Goal: Task Accomplishment & Management: Use online tool/utility

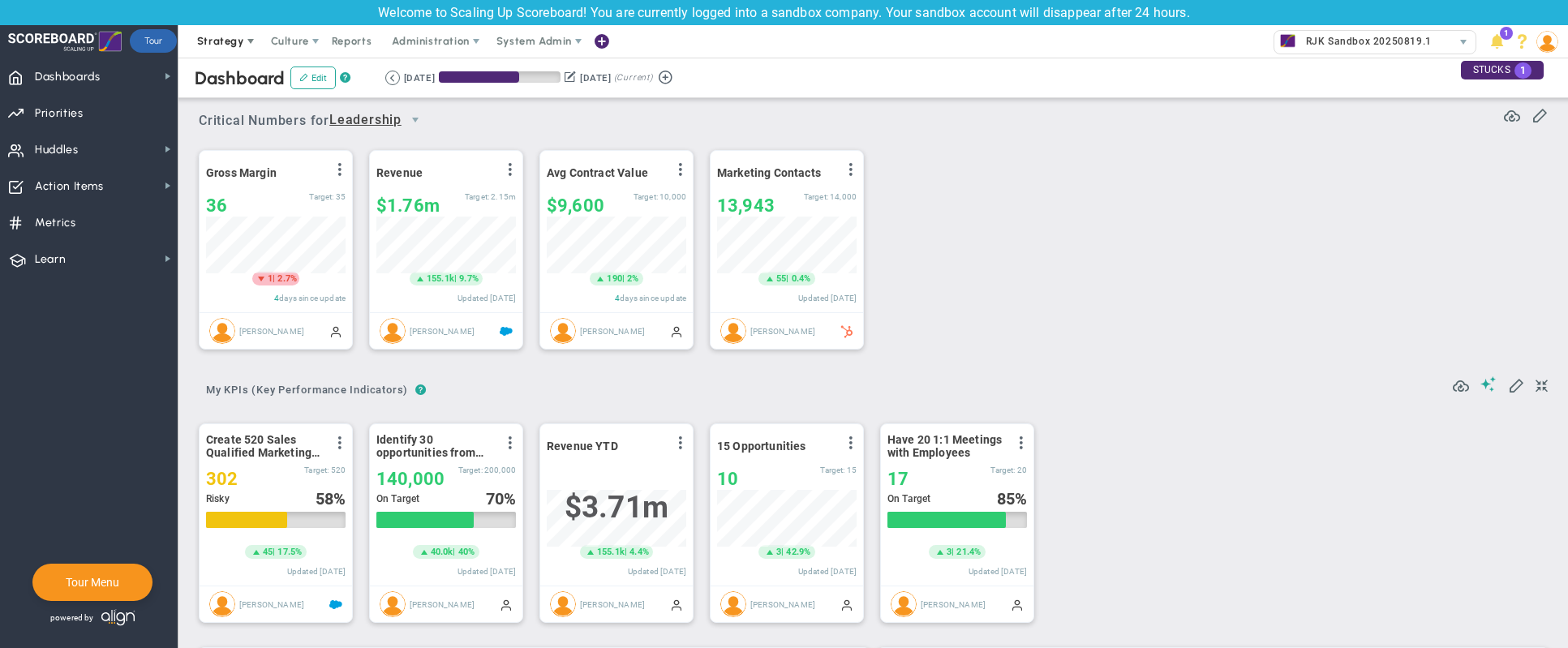
click at [238, 42] on span "Strategy" at bounding box center [220, 41] width 47 height 12
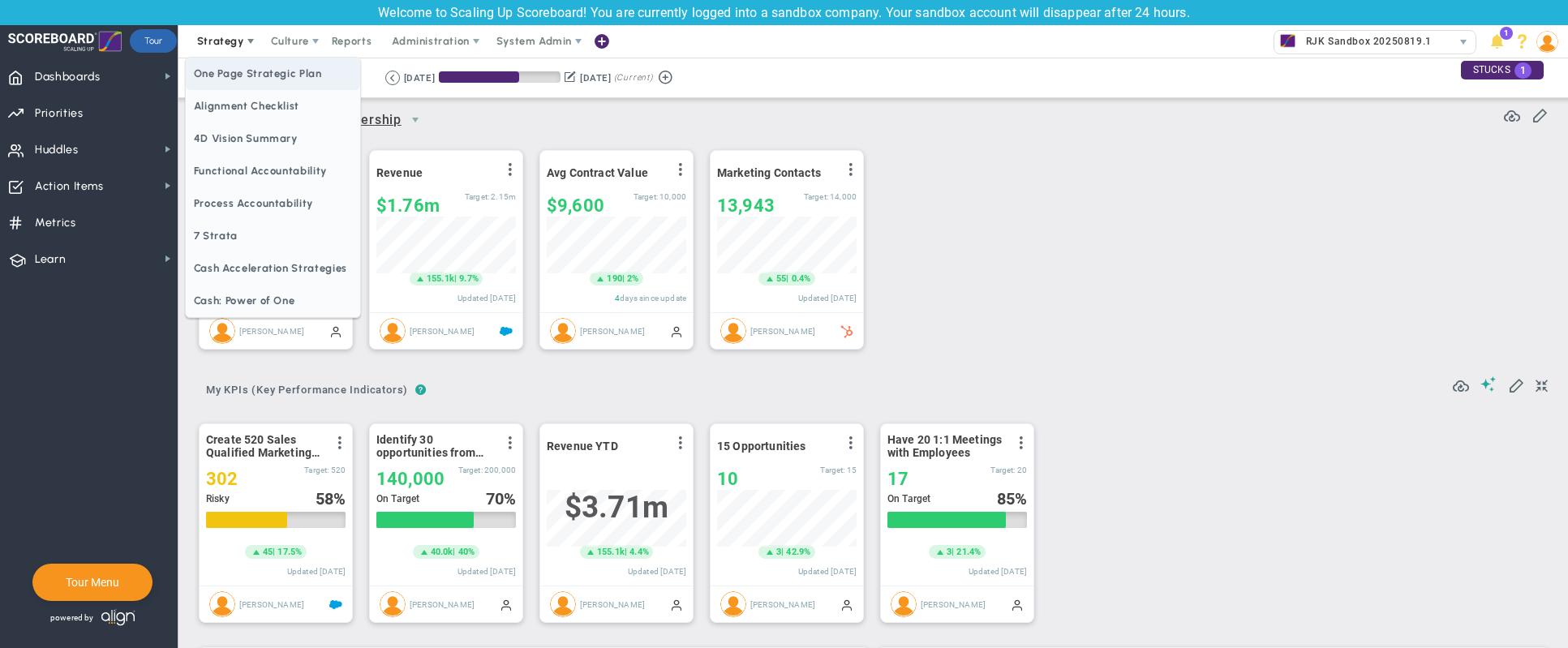
click at [275, 65] on span "One Page Strategic Plan" at bounding box center [273, 74] width 174 height 32
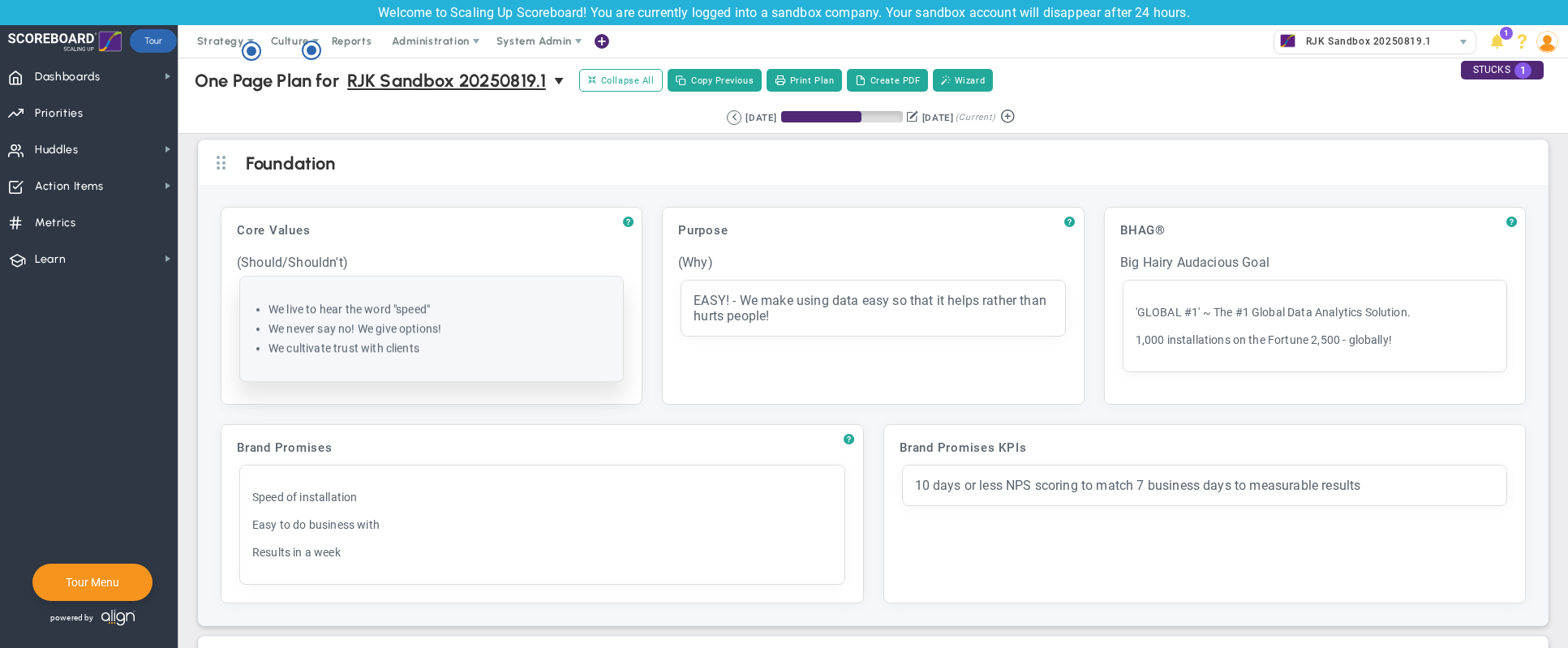
click at [414, 332] on li "We never say no! We give options!" at bounding box center [439, 329] width 342 height 15
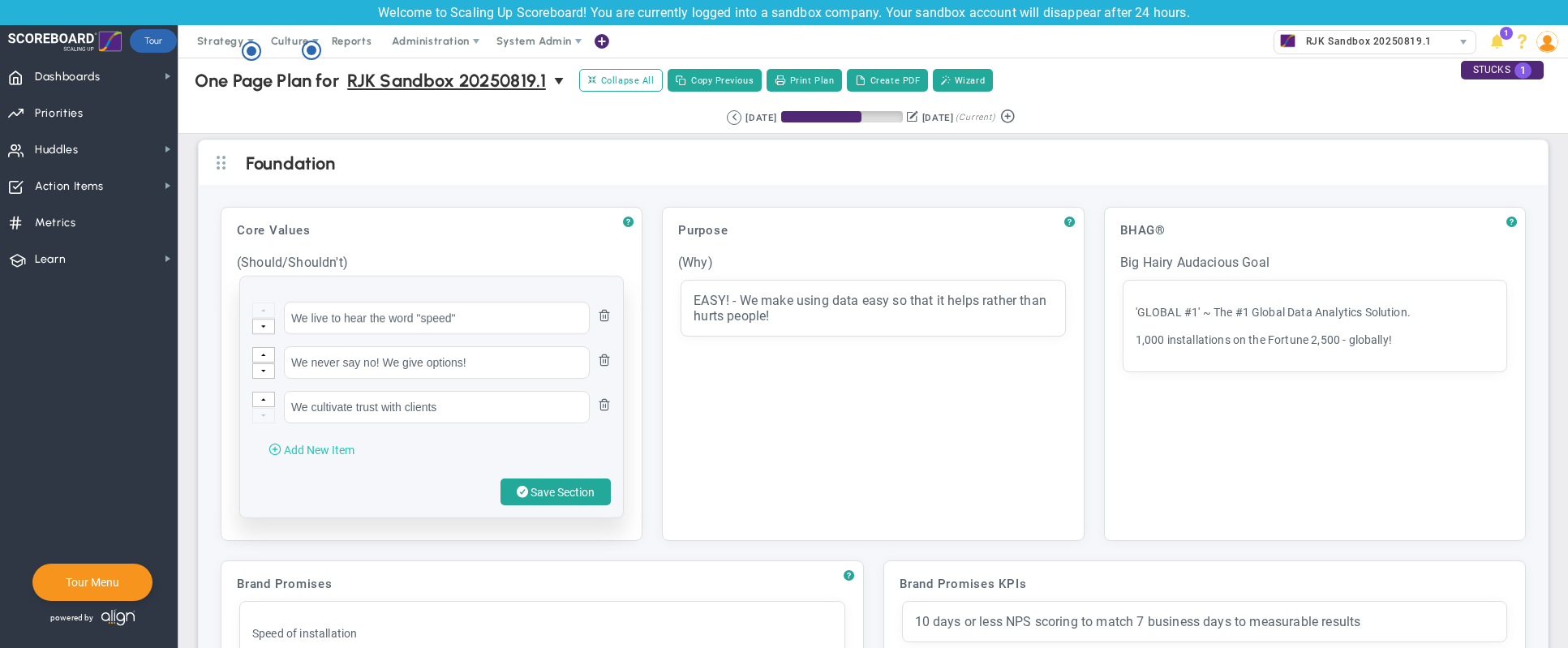
click at [311, 457] on span "Add New Item" at bounding box center [319, 450] width 71 height 13
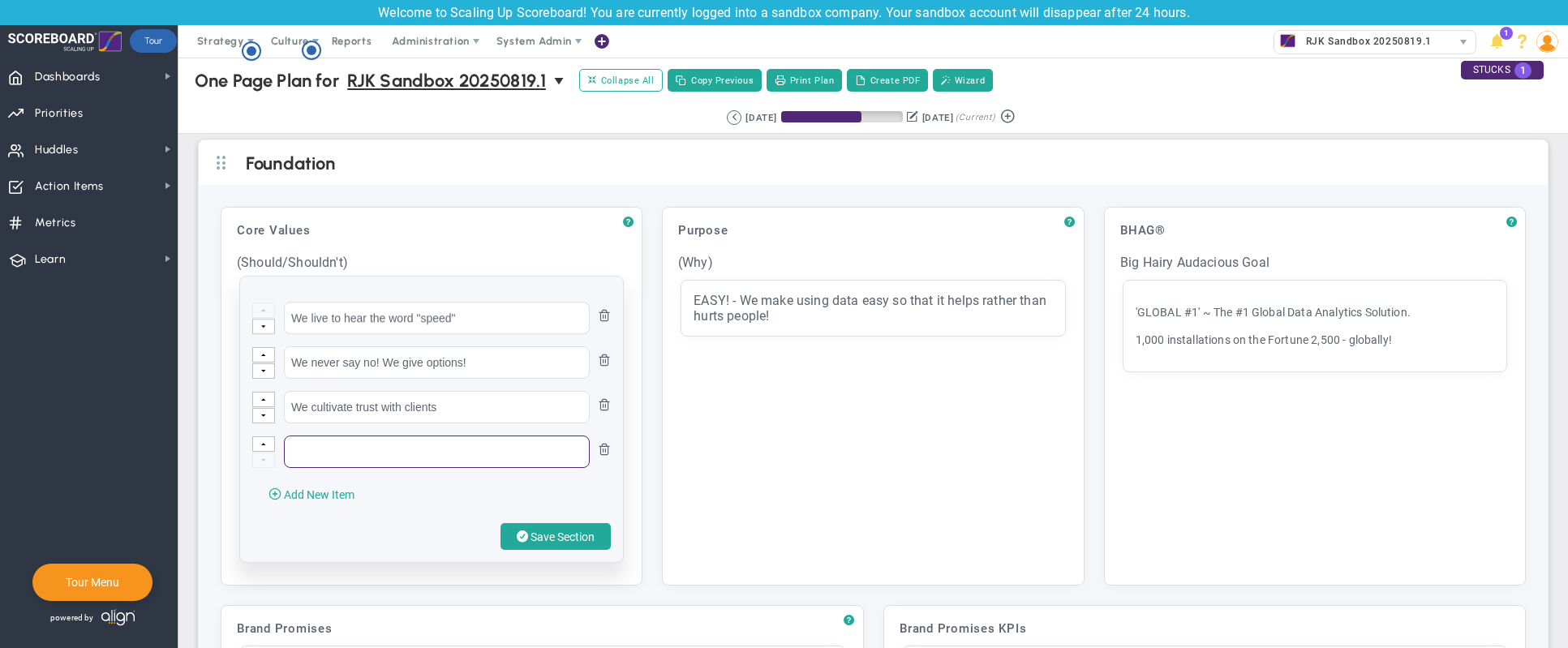
click at [352, 458] on input "text" at bounding box center [437, 452] width 306 height 32
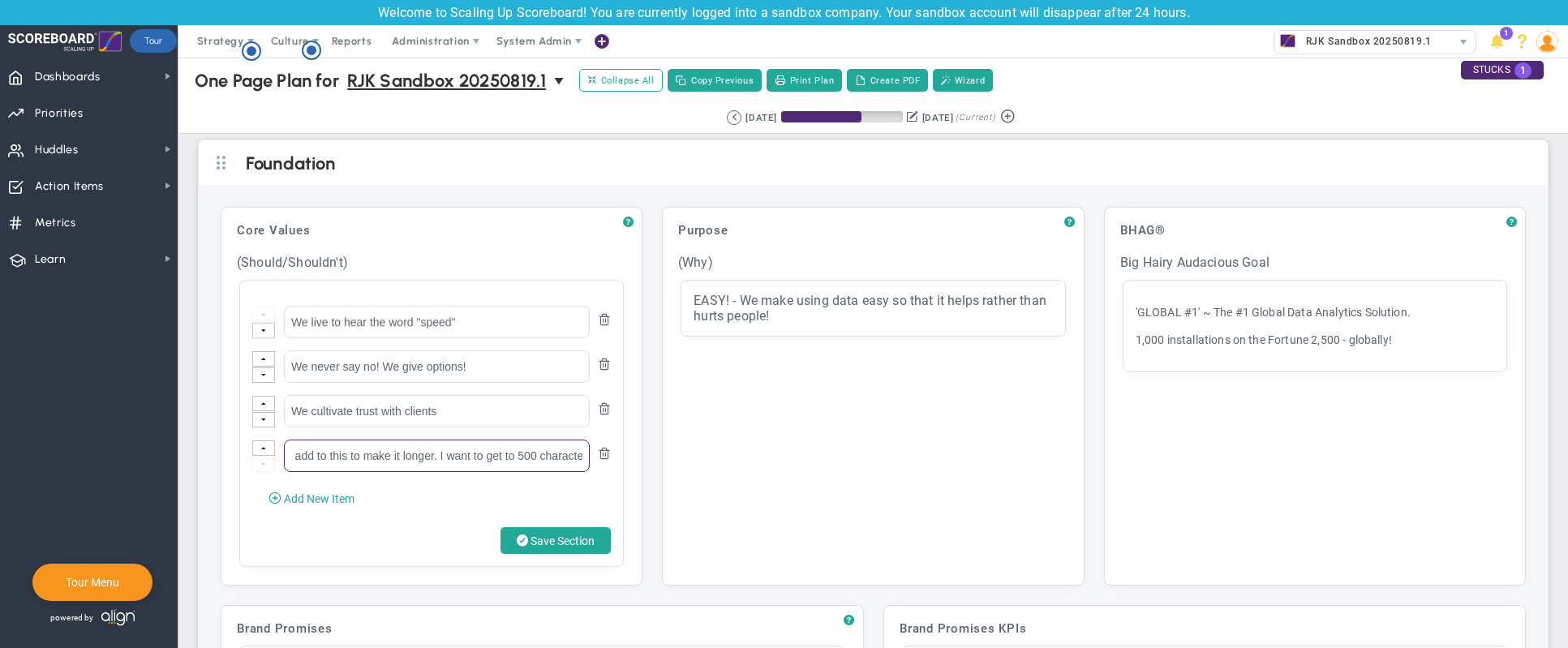
scroll to position [0, 1436]
drag, startPoint x: 542, startPoint y: 451, endPoint x: 827, endPoint y: 460, distance: 285.1
click at [827, 460] on div "? Core Values Click to add header Core Values Core Values No header added Core …" at bounding box center [873, 396] width 1324 height 399
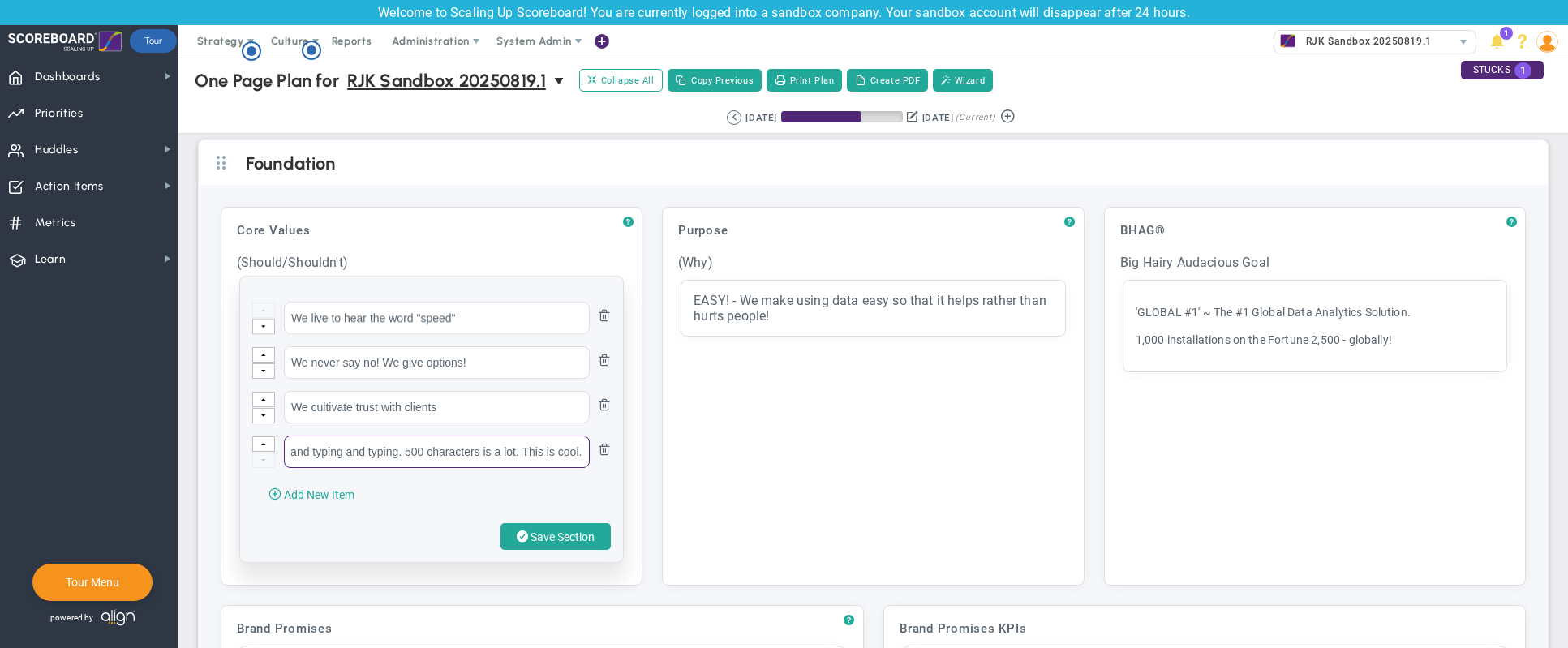
click at [579, 458] on input "Let's add a really long core value with additional context and descriptions to …" at bounding box center [437, 452] width 306 height 32
click at [576, 458] on input "Let's add a really long core value with additional context and descriptions to …" at bounding box center [437, 452] width 306 height 32
click at [558, 459] on input "Let's add a really long core value with additional context and descriptions to …" at bounding box center [437, 452] width 306 height 32
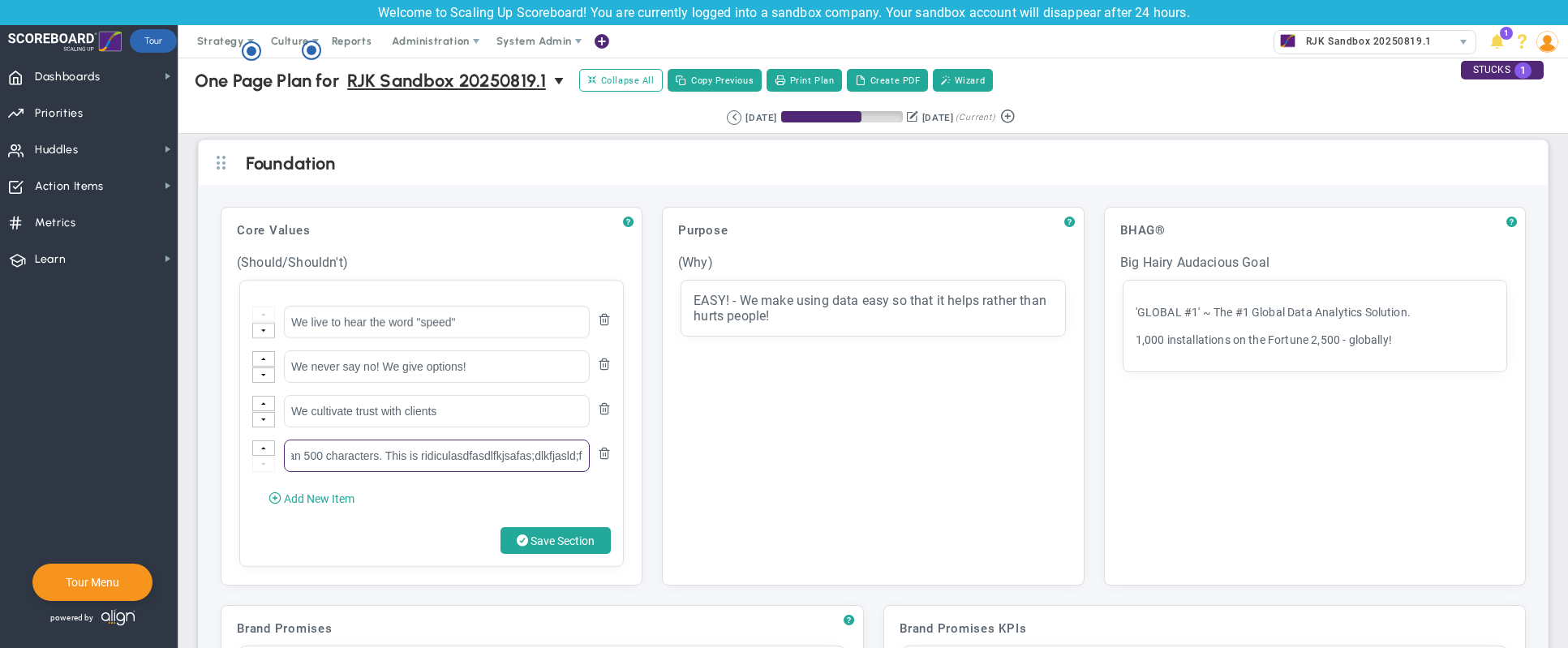
scroll to position [0, 2144]
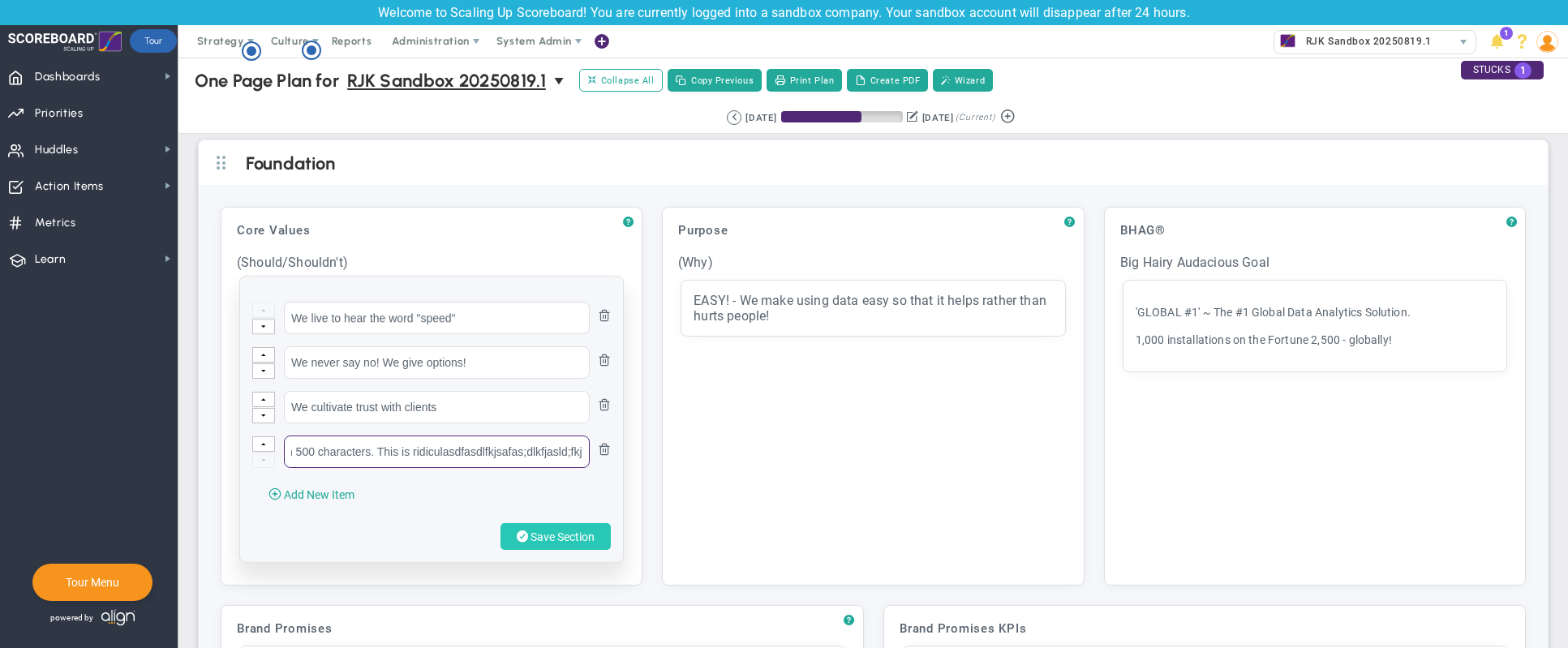
type input "Let's add a really long core value with additional context and descriptions to …"
click at [575, 534] on button "Save Section" at bounding box center [556, 537] width 110 height 26
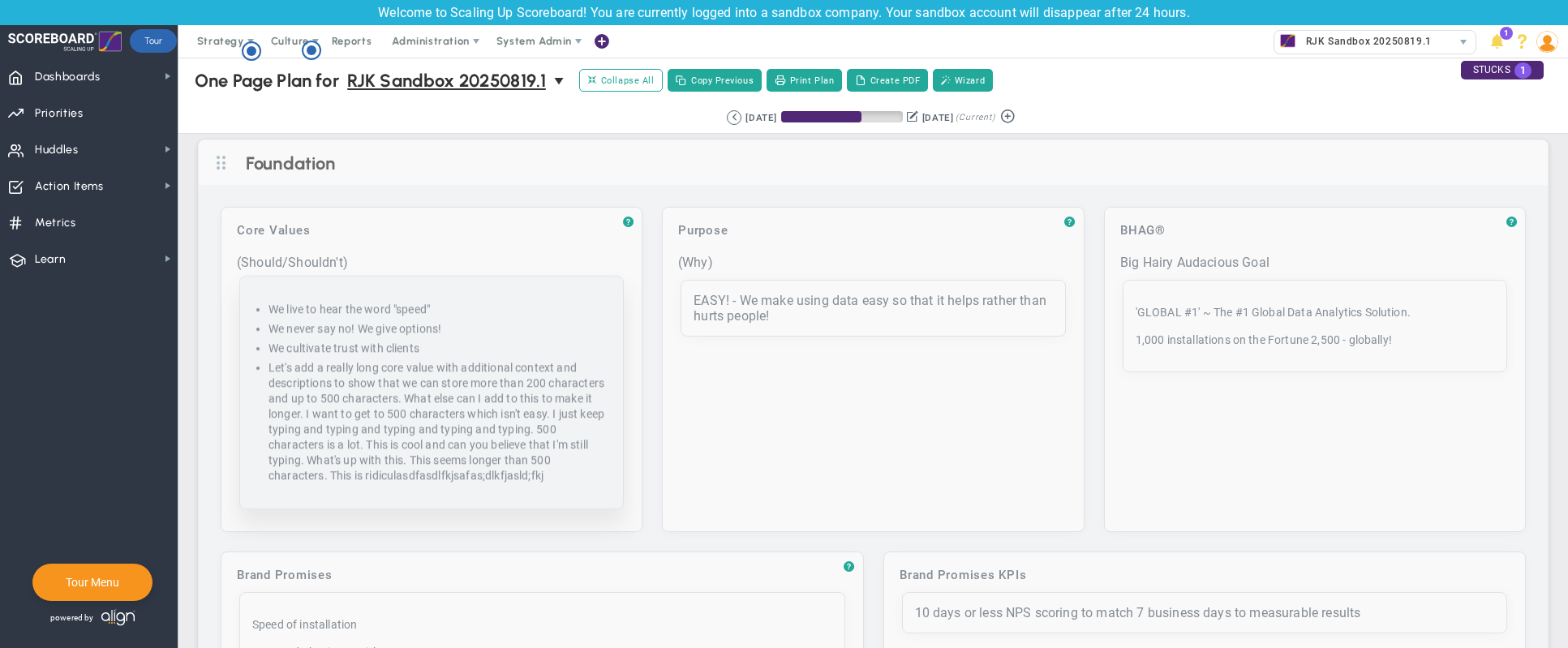
scroll to position [0, 0]
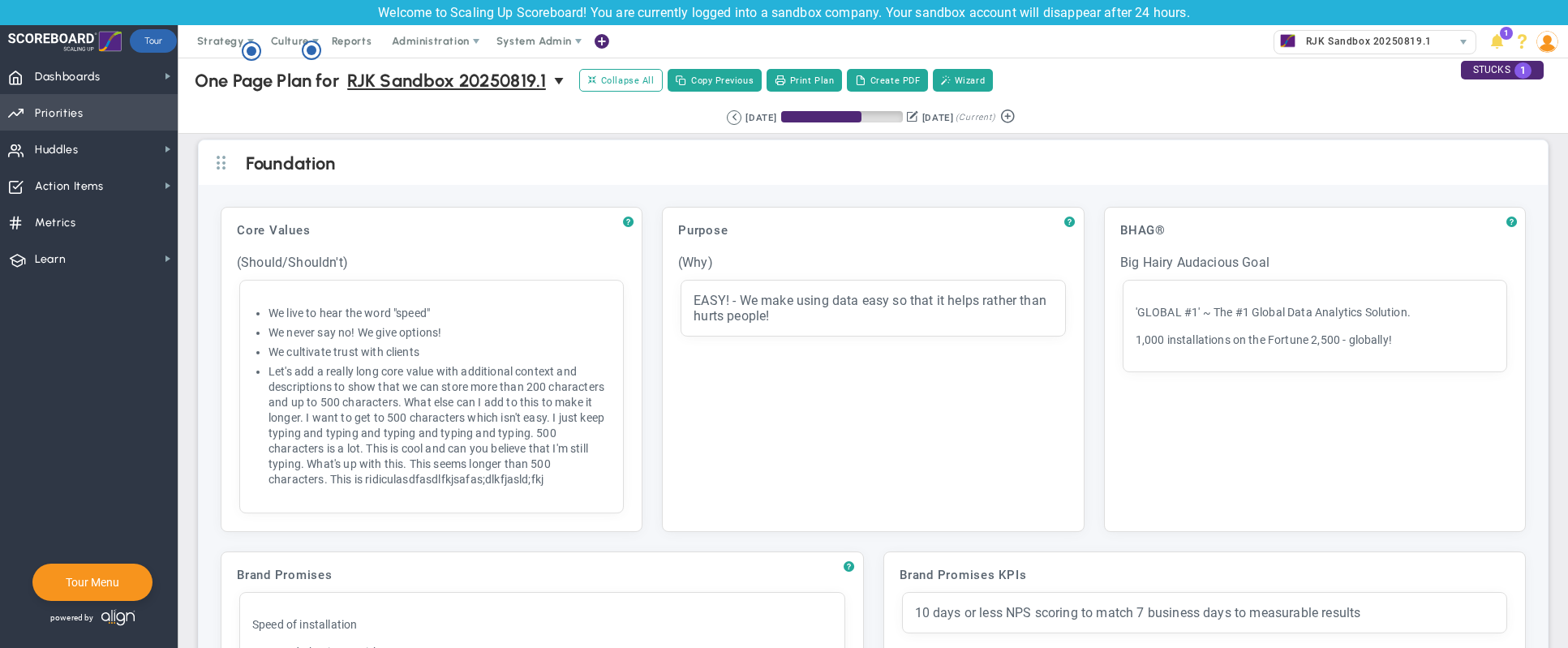
click at [87, 113] on span "Priorities OKR Tree Priorities OKRs" at bounding box center [88, 112] width 178 height 37
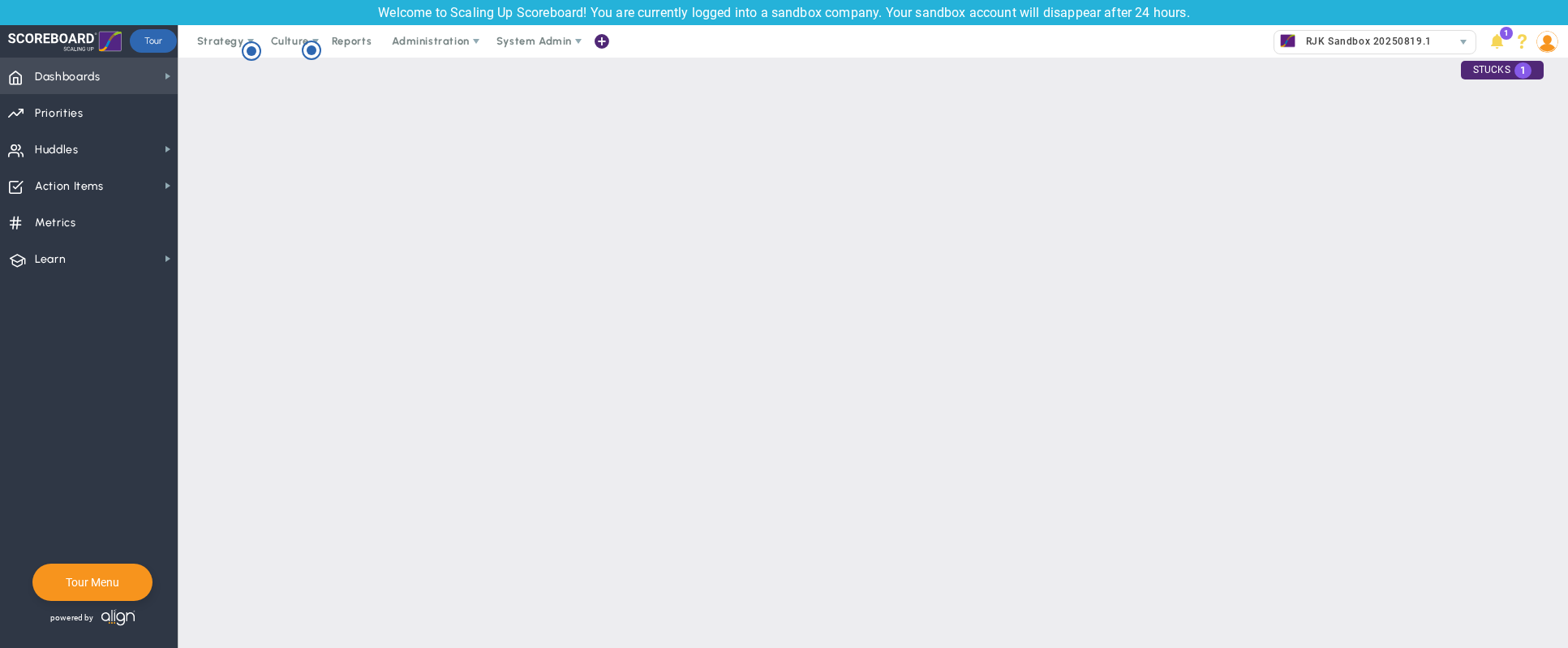
checkbox input "false"
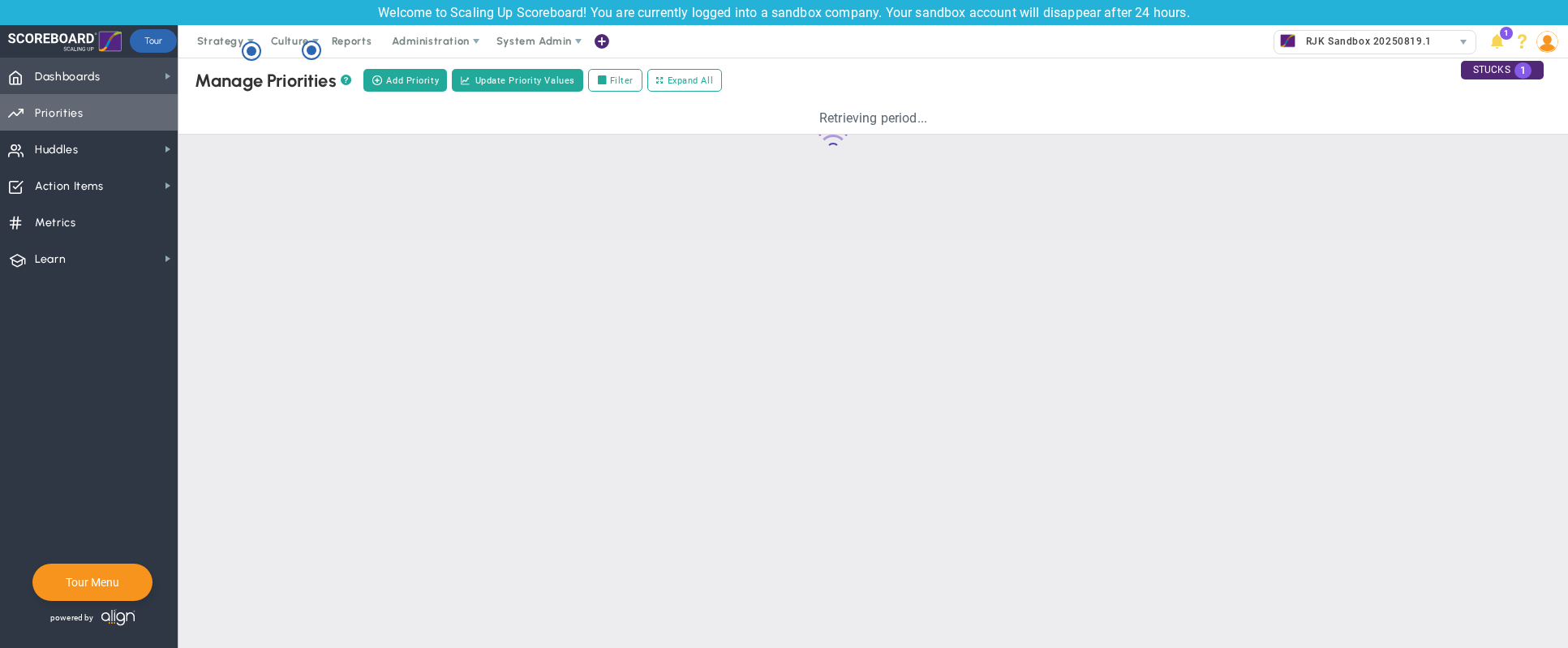
click at [97, 77] on span "Dashboards" at bounding box center [67, 77] width 65 height 34
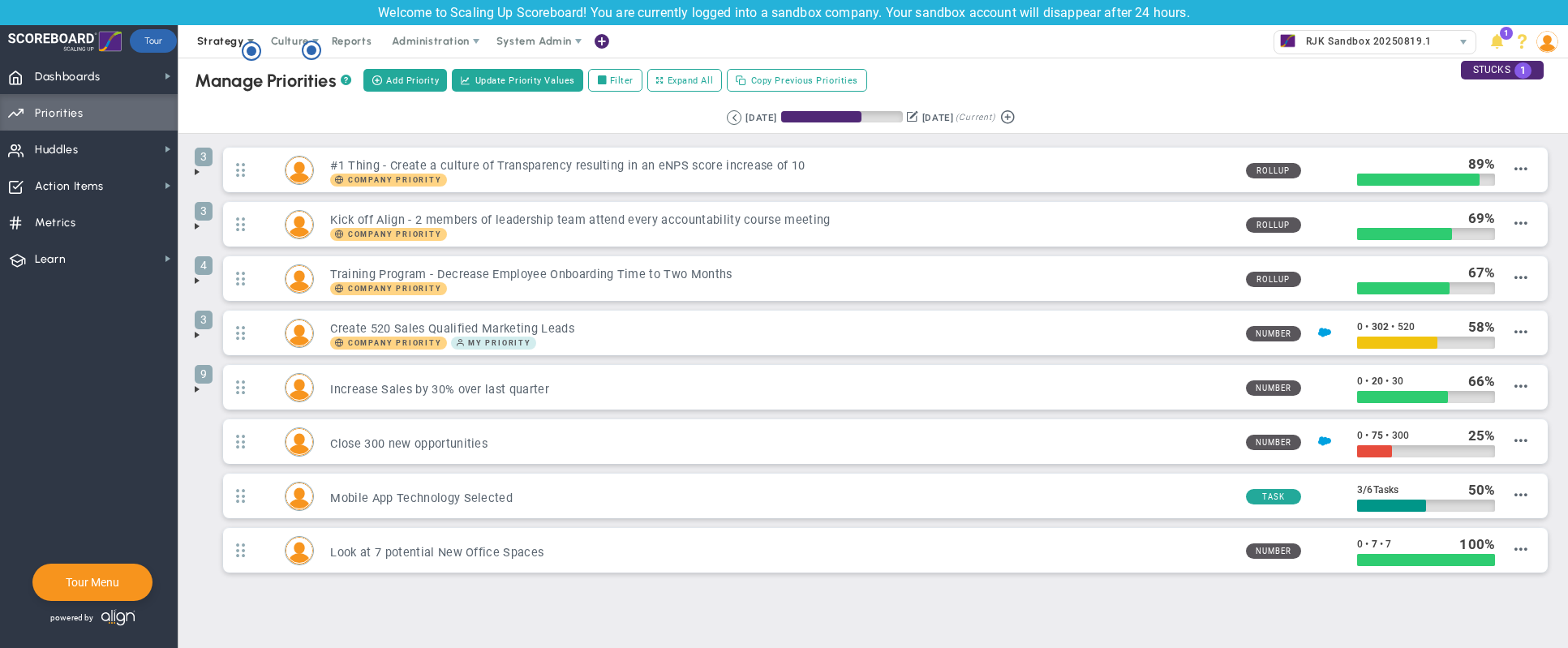
click at [216, 29] on span "Strategy" at bounding box center [222, 42] width 74 height 32
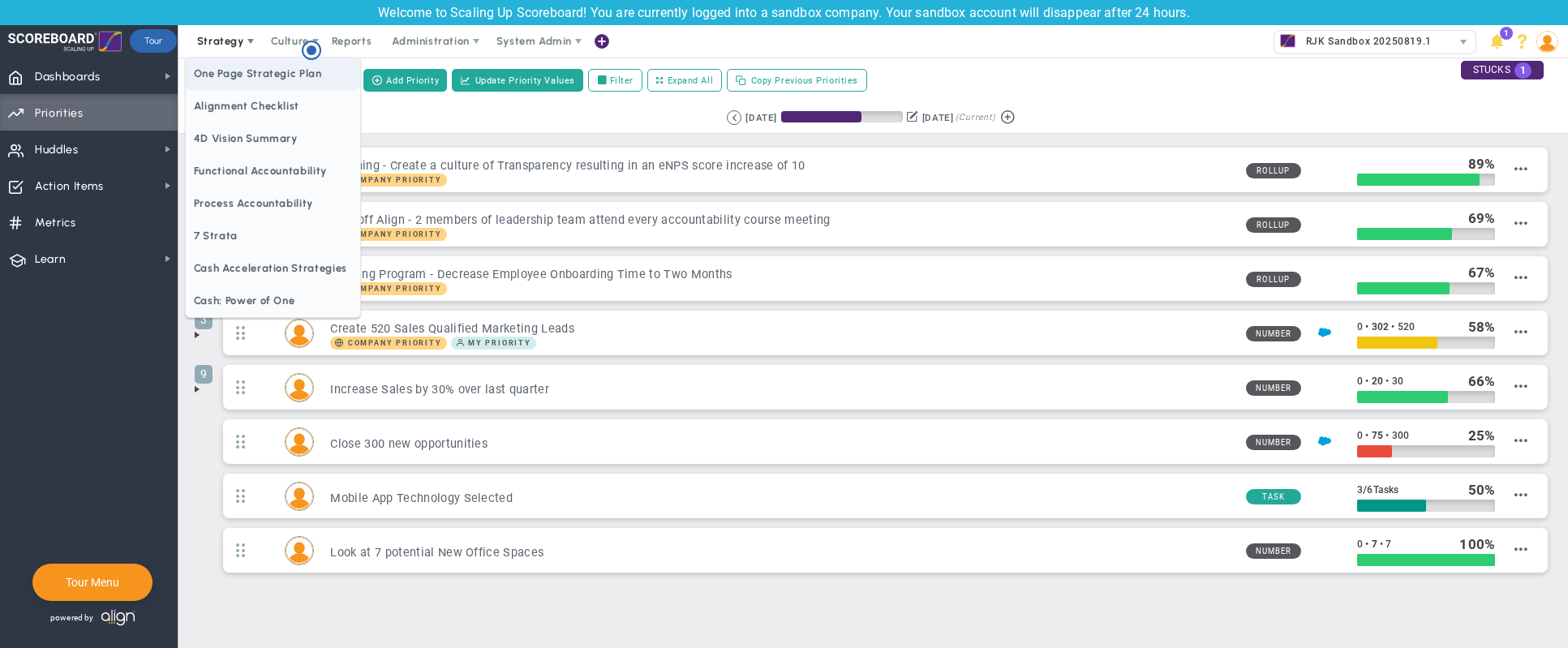
click at [240, 84] on span "One Page Strategic Plan" at bounding box center [273, 74] width 174 height 32
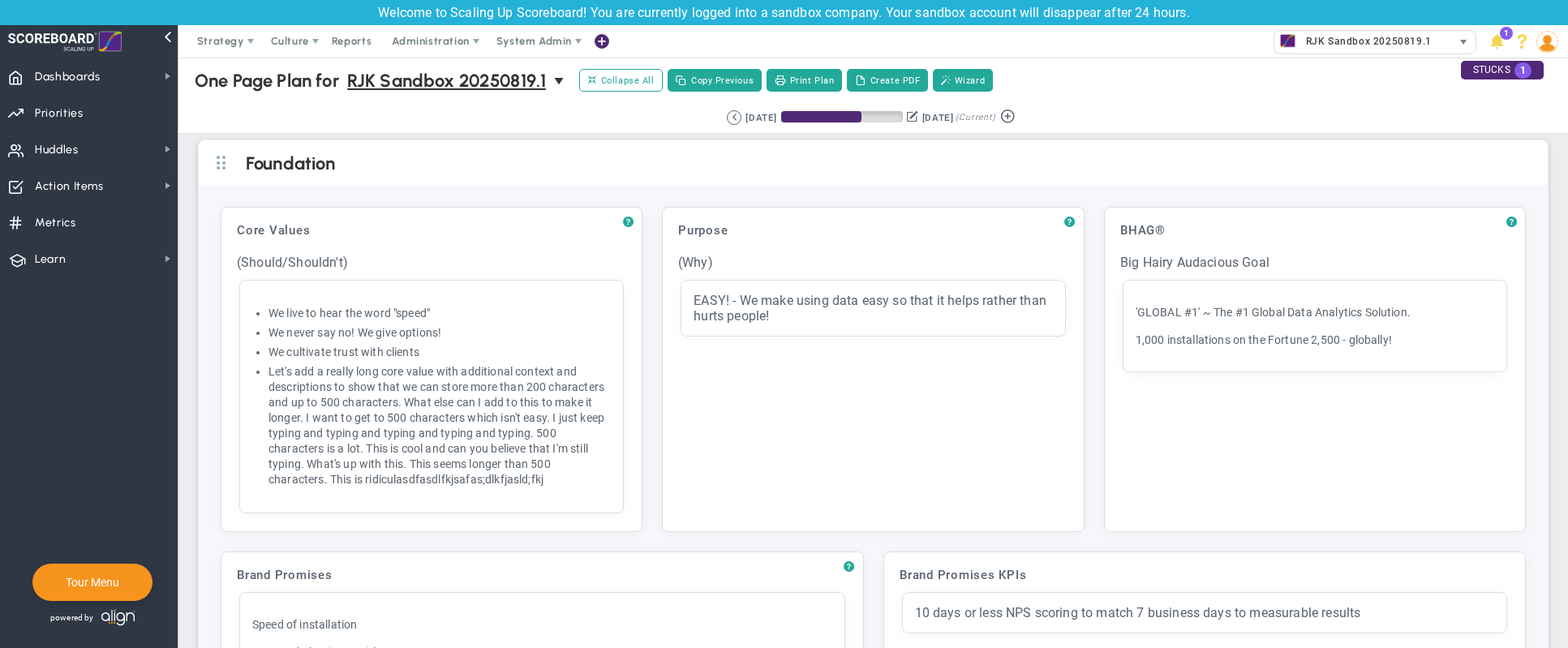
click at [1364, 31] on span "RJK Sandbox 20250819.1" at bounding box center [1364, 41] width 133 height 21
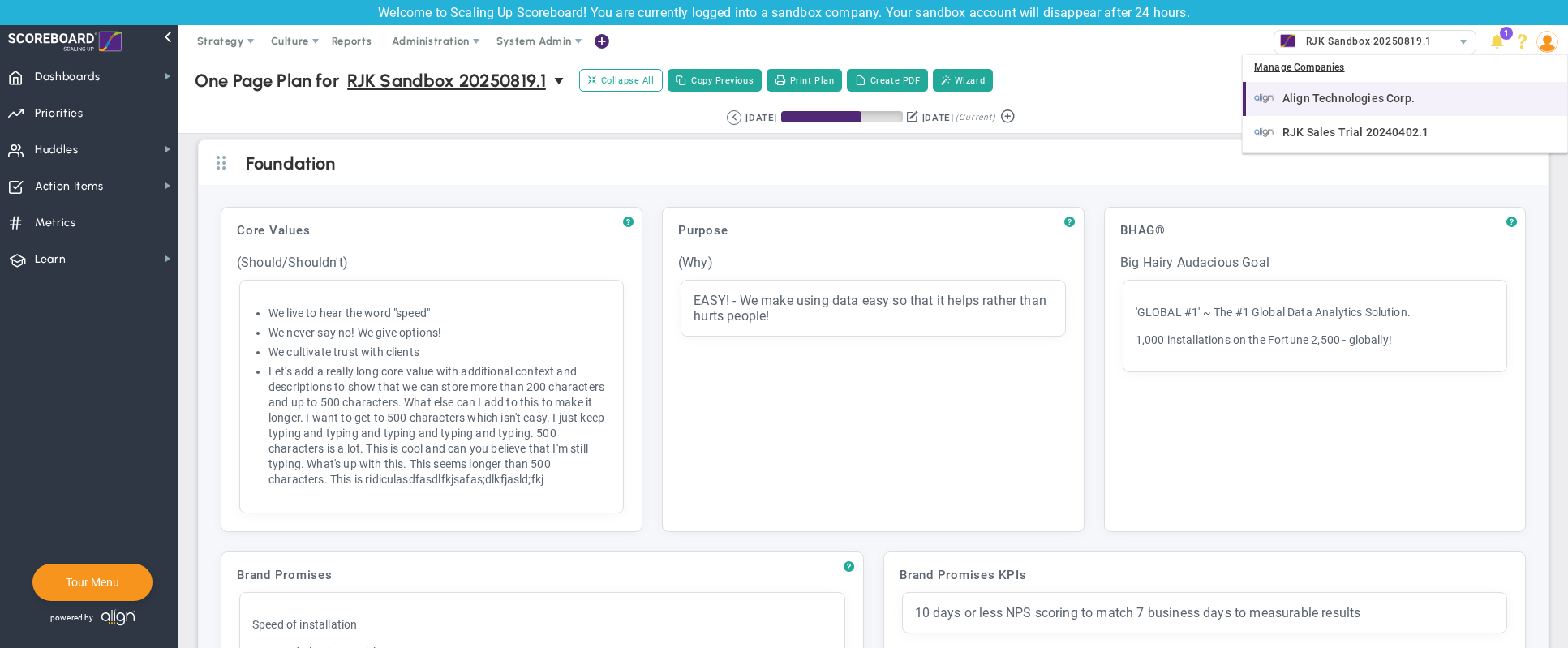
click at [1335, 95] on span "Align Technologies Corp." at bounding box center [1349, 98] width 133 height 11
